Goal: Task Accomplishment & Management: Use online tool/utility

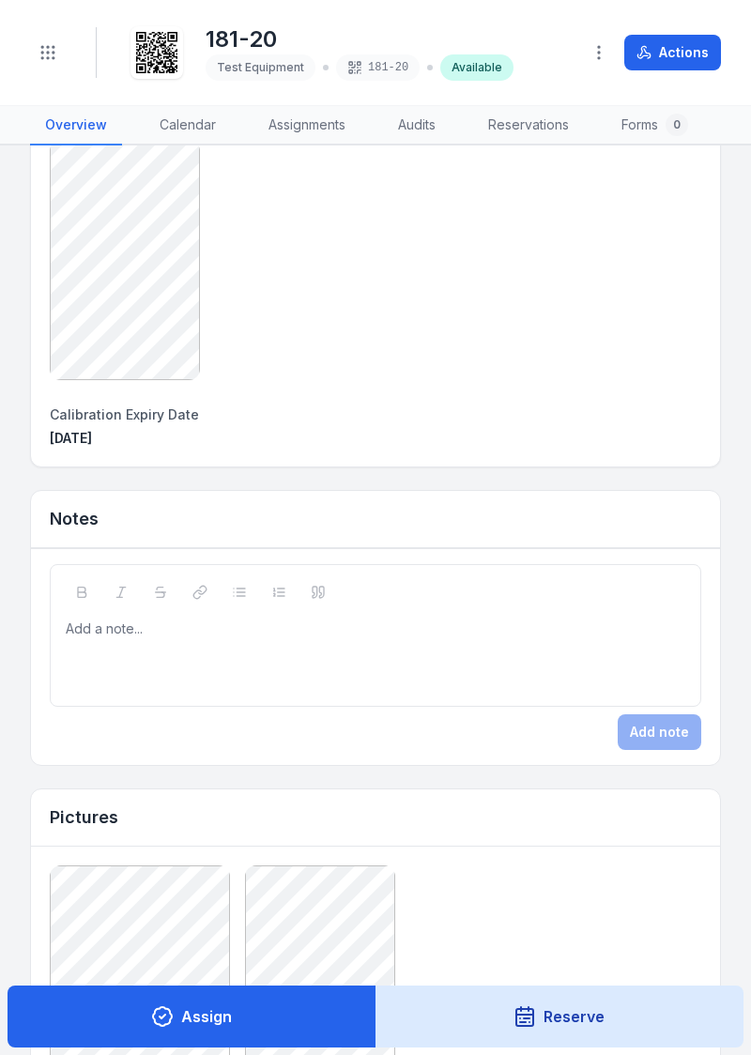
scroll to position [511, 0]
click at [254, 1021] on button "Assign" at bounding box center [192, 1017] width 369 height 62
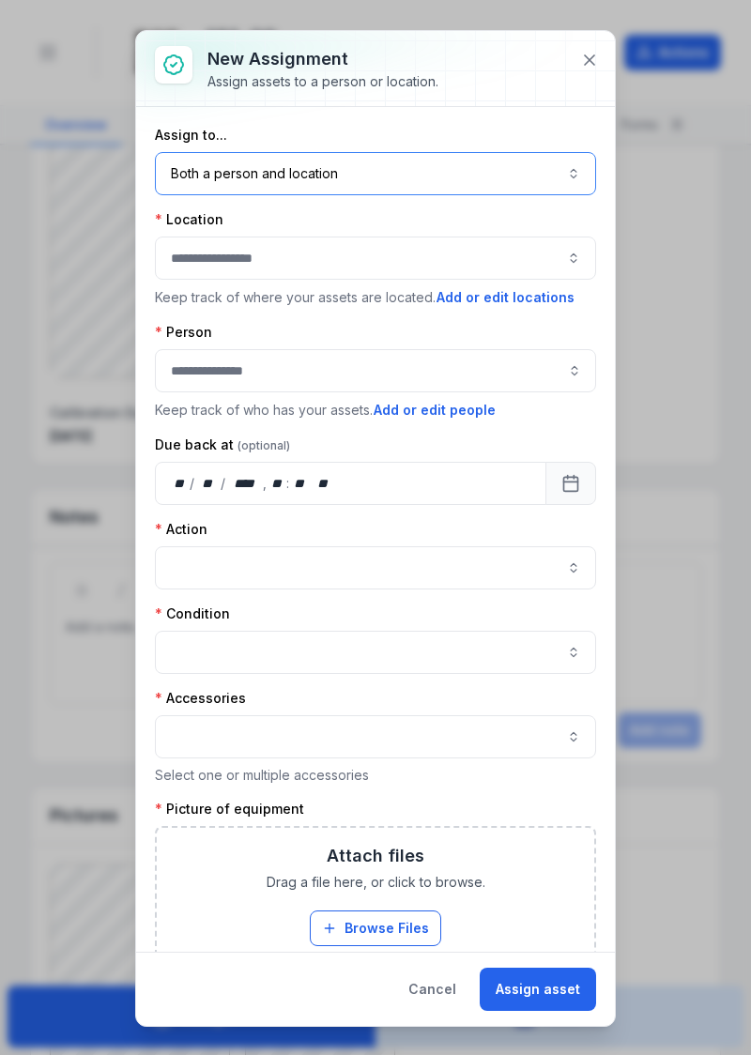
click at [529, 183] on button "Both a person and location ****" at bounding box center [375, 173] width 441 height 43
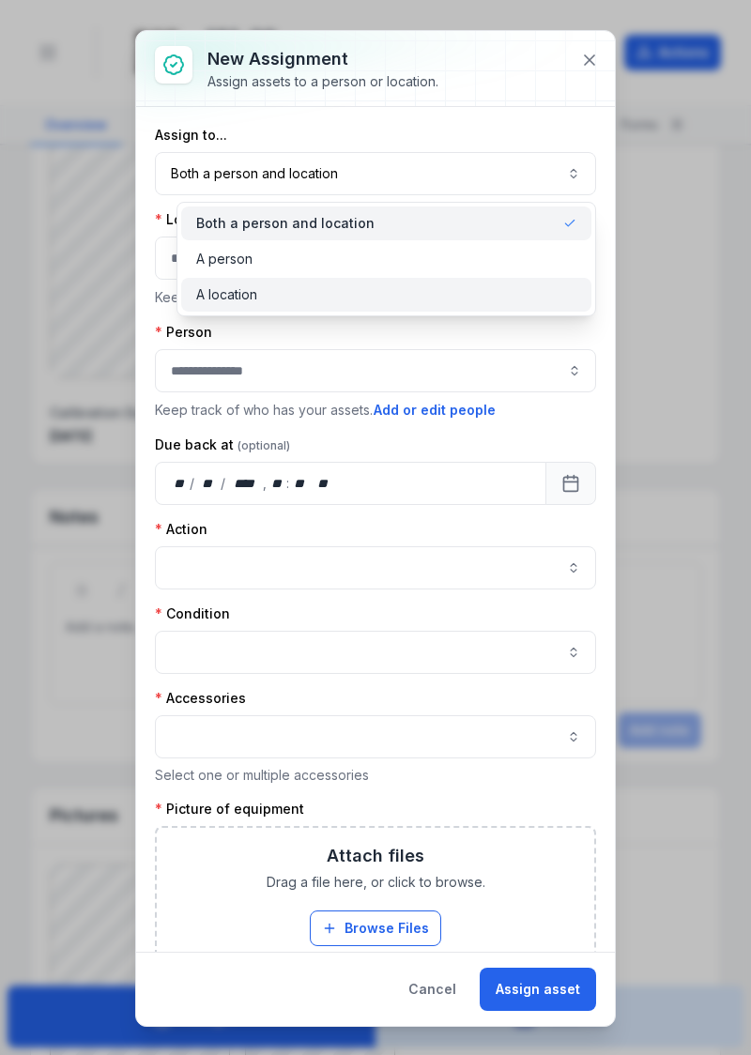
click at [310, 310] on div "A location" at bounding box center [386, 295] width 410 height 34
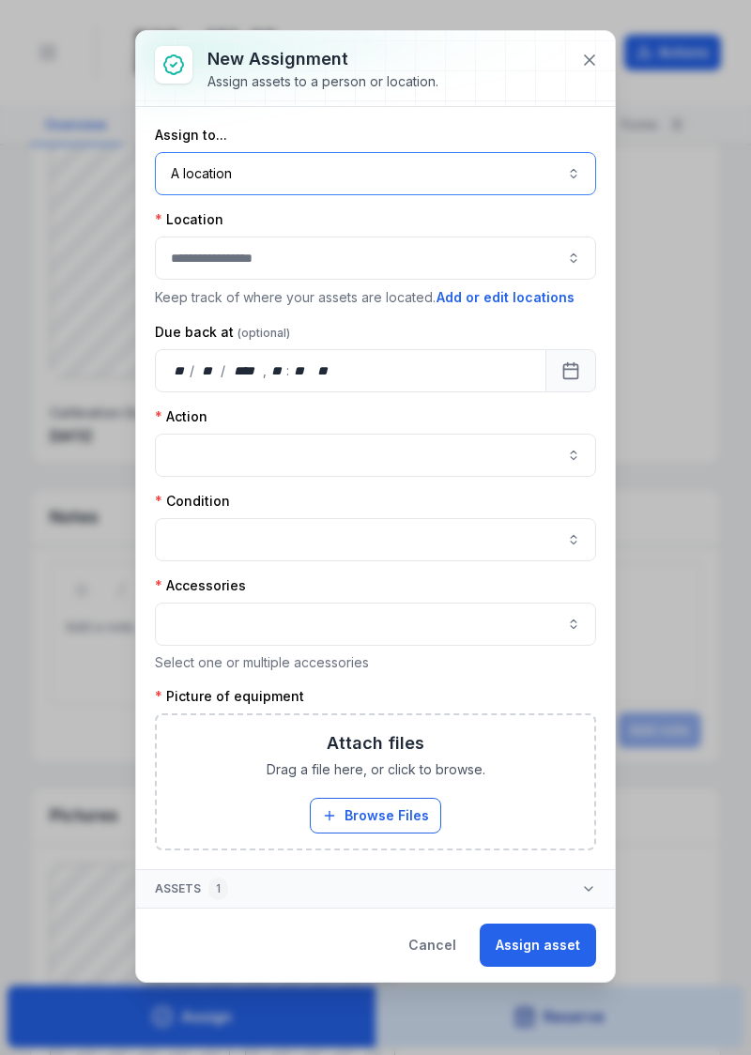
click at [475, 260] on button "button" at bounding box center [375, 258] width 441 height 43
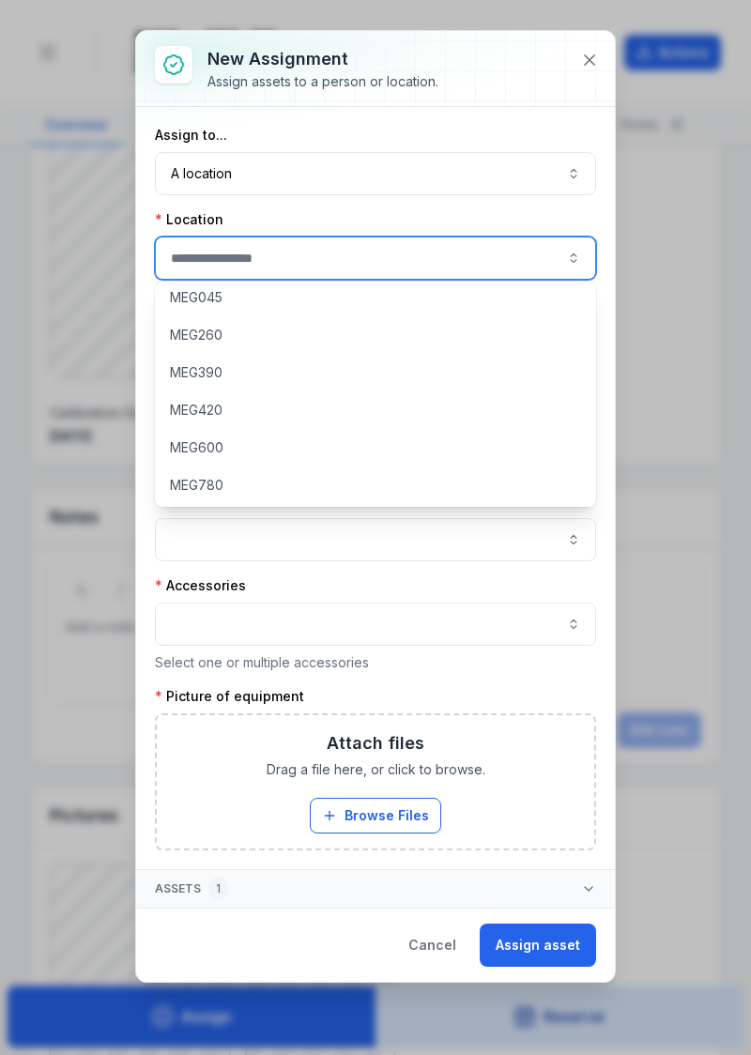
scroll to position [161, 0]
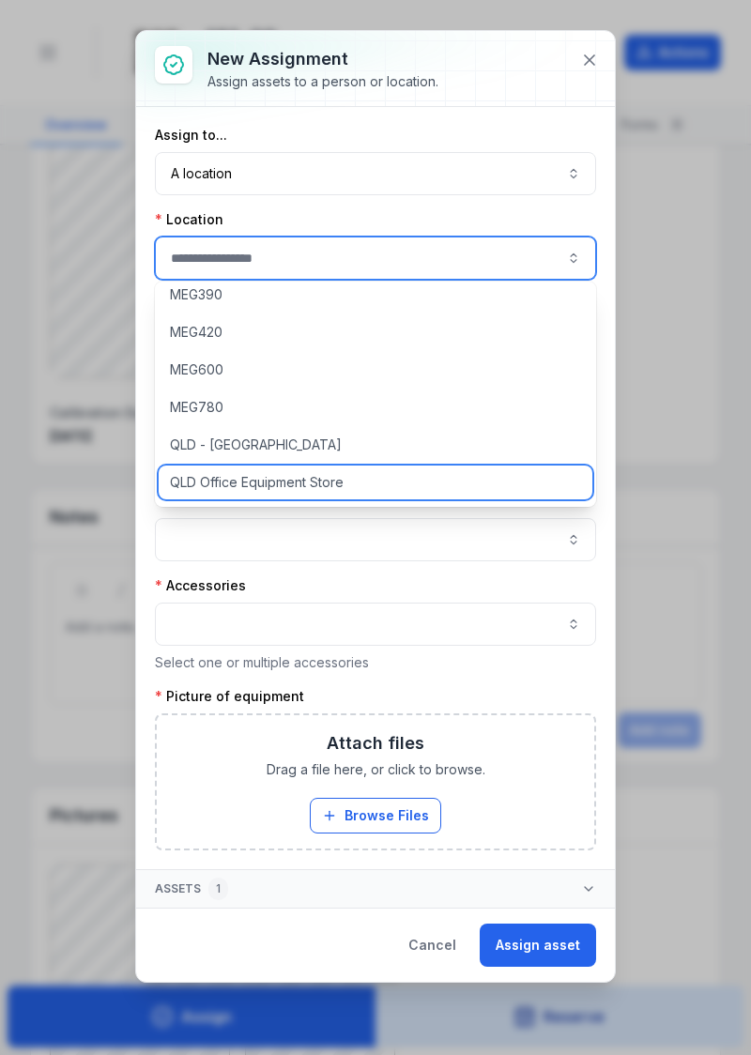
click at [396, 480] on div "QLD Office Equipment Store" at bounding box center [376, 483] width 435 height 34
type input "**********"
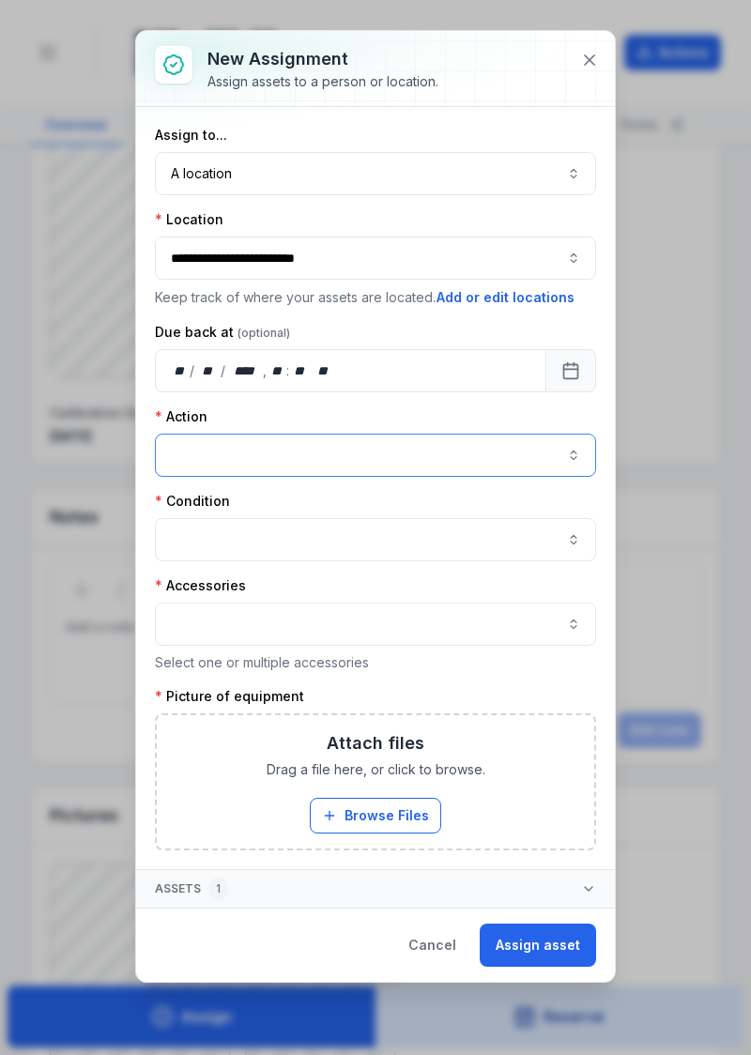
click at [421, 456] on button "button" at bounding box center [375, 455] width 441 height 43
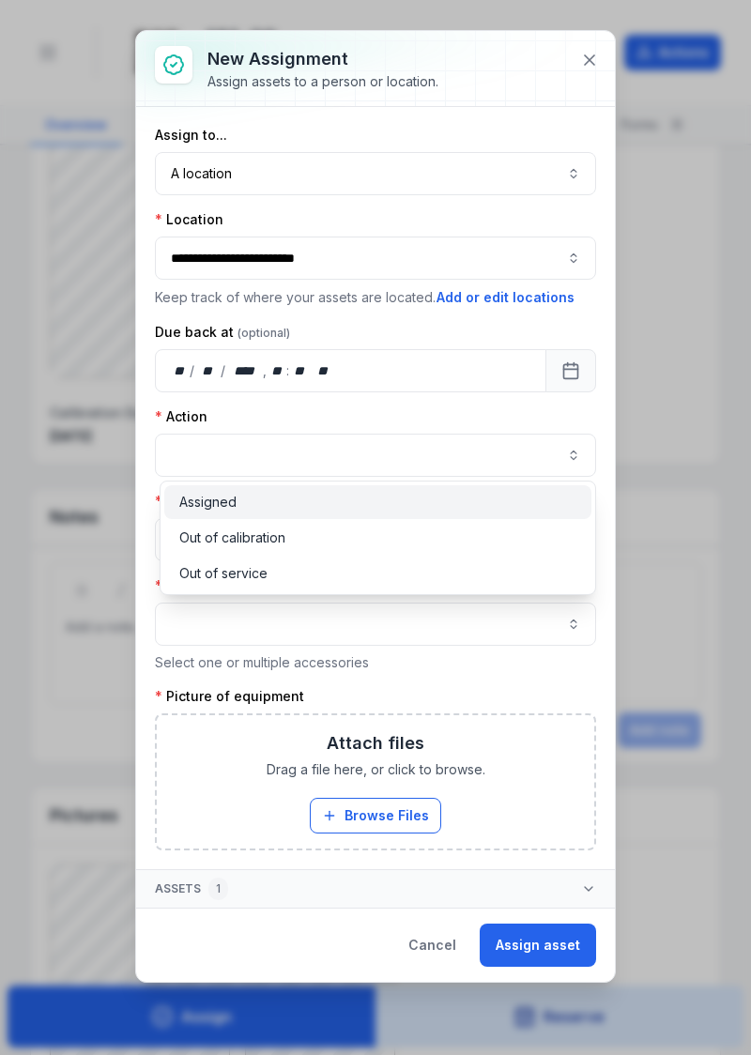
click at [284, 513] on div "Assigned" at bounding box center [377, 502] width 427 height 34
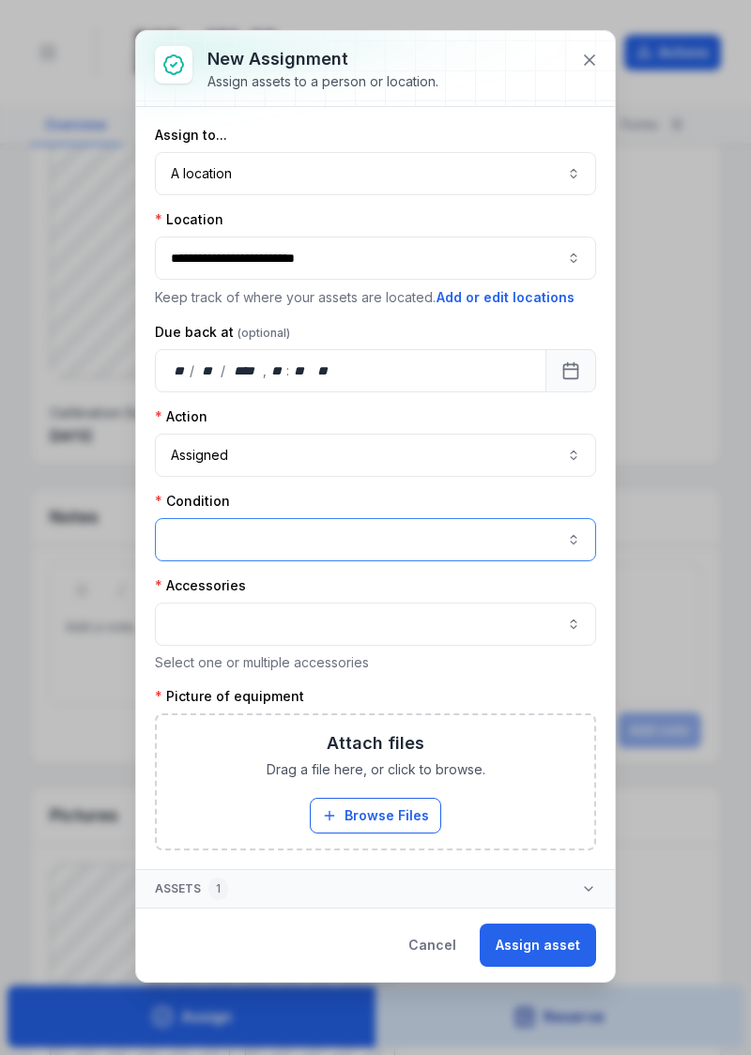
click at [419, 545] on button "button" at bounding box center [375, 539] width 441 height 43
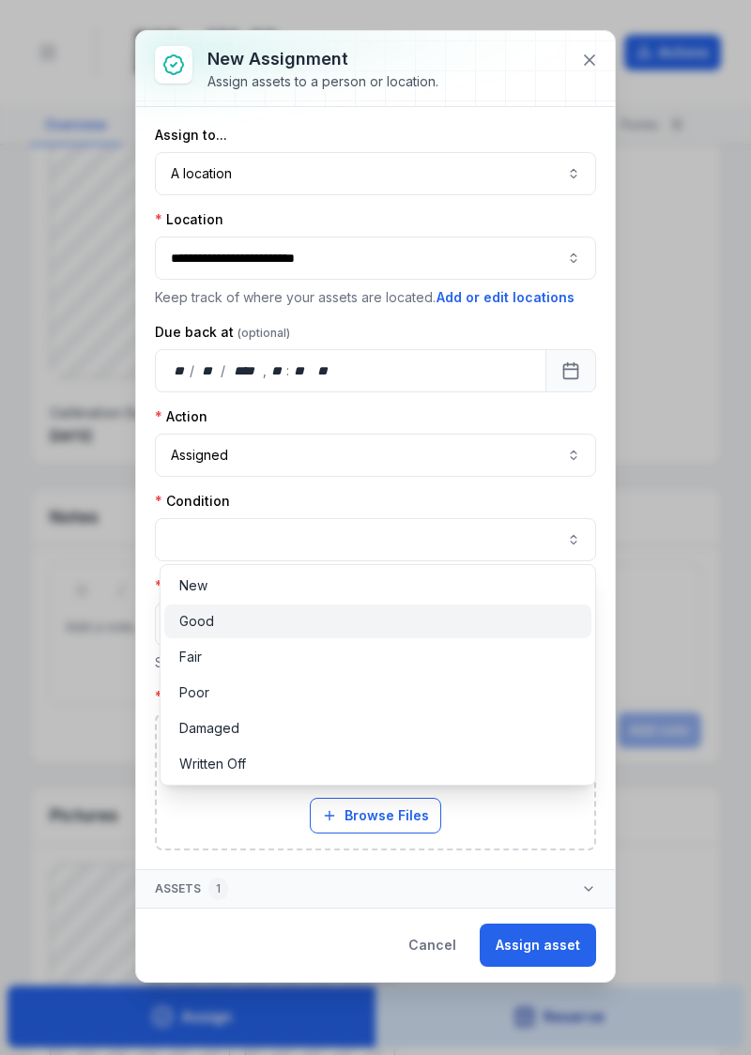
click at [234, 631] on div "Good" at bounding box center [377, 622] width 427 height 34
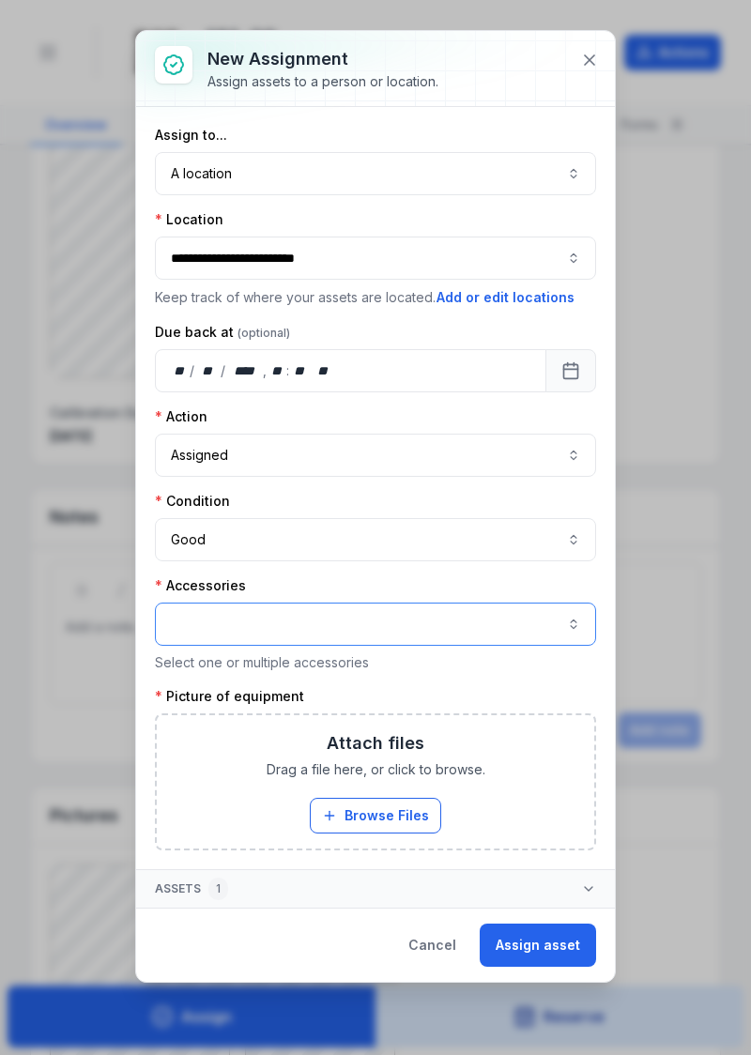
click at [432, 616] on button "button" at bounding box center [375, 624] width 441 height 43
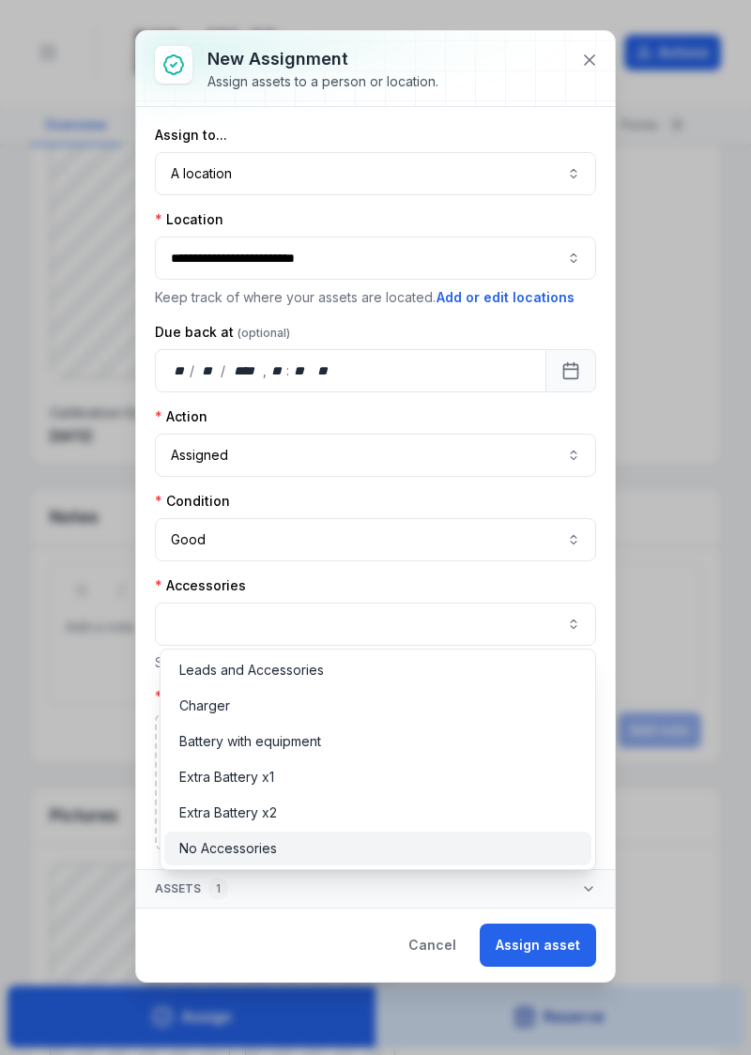
click at [299, 848] on div "No Accessories" at bounding box center [377, 848] width 397 height 19
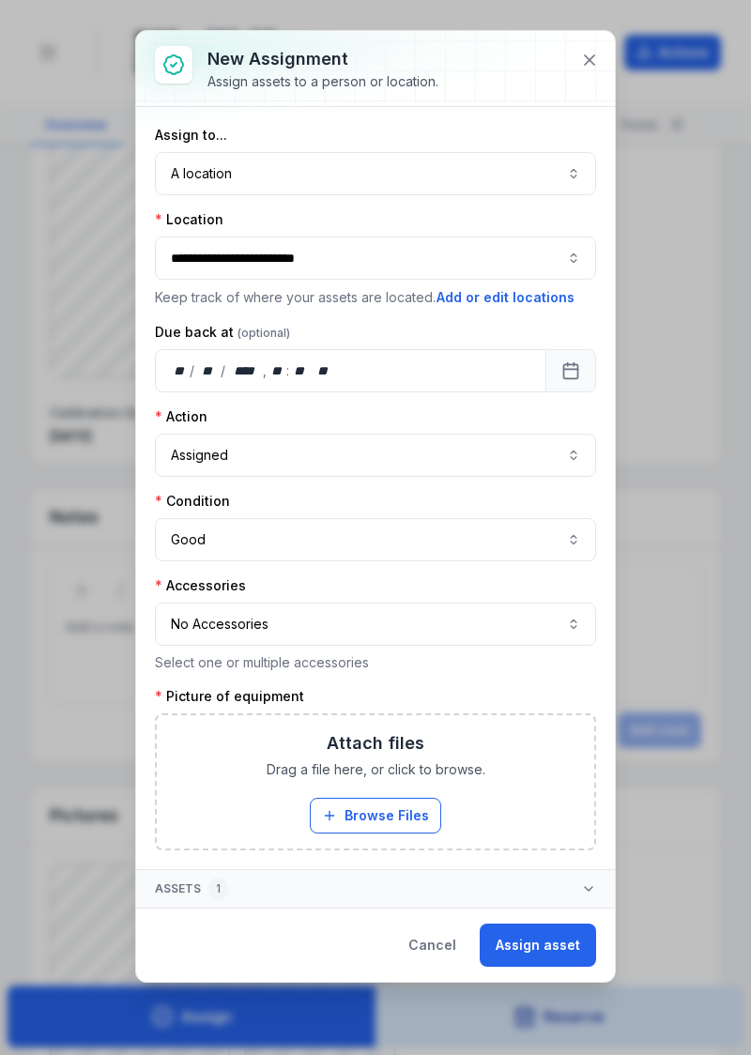
click at [440, 755] on div "Attach files Drag a file here, or click to browse. Browse Files Take Photos" at bounding box center [375, 781] width 437 height 133
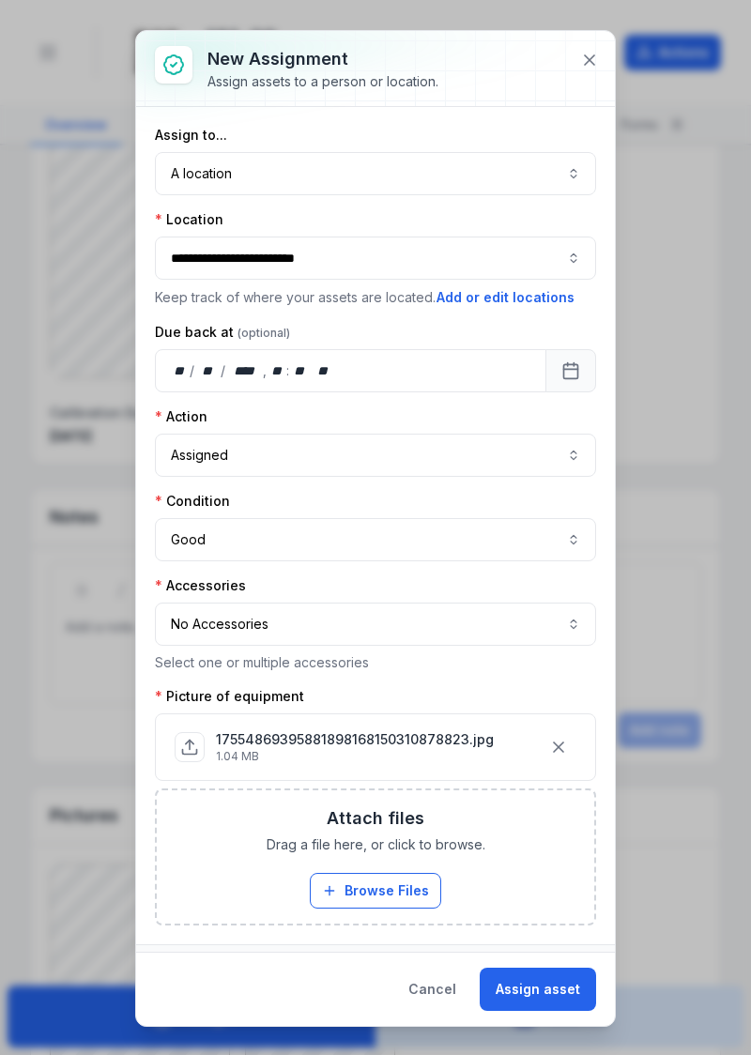
scroll to position [23, 0]
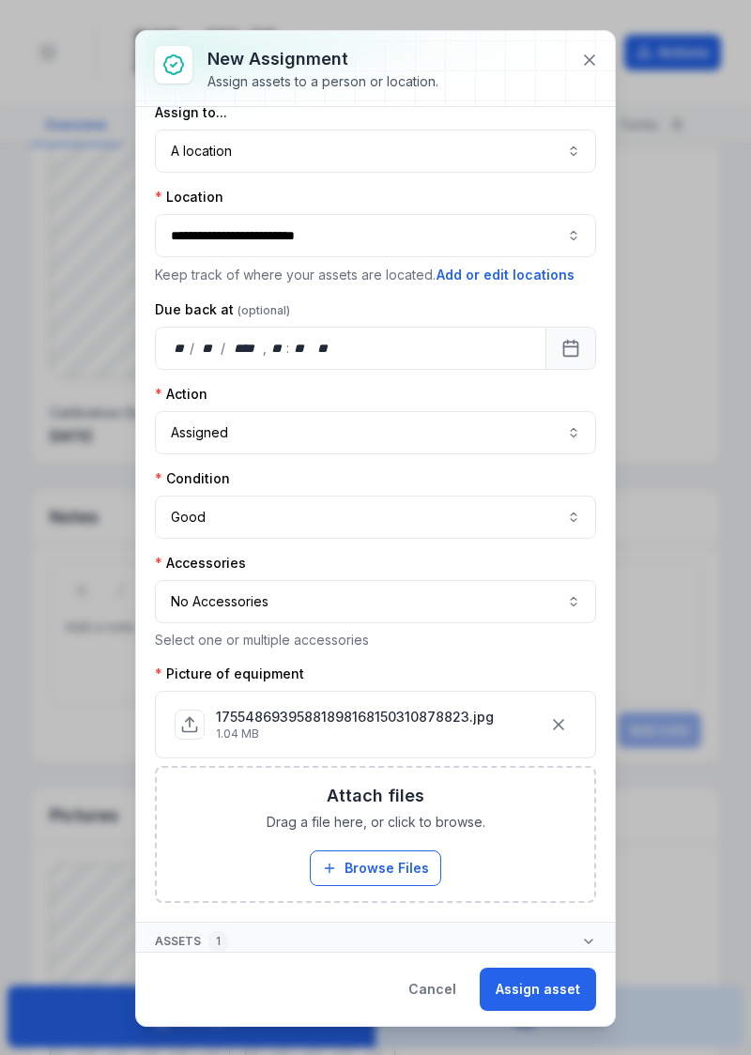
click at [553, 1008] on button "Assign asset" at bounding box center [538, 989] width 116 height 43
